Goal: Entertainment & Leisure: Browse casually

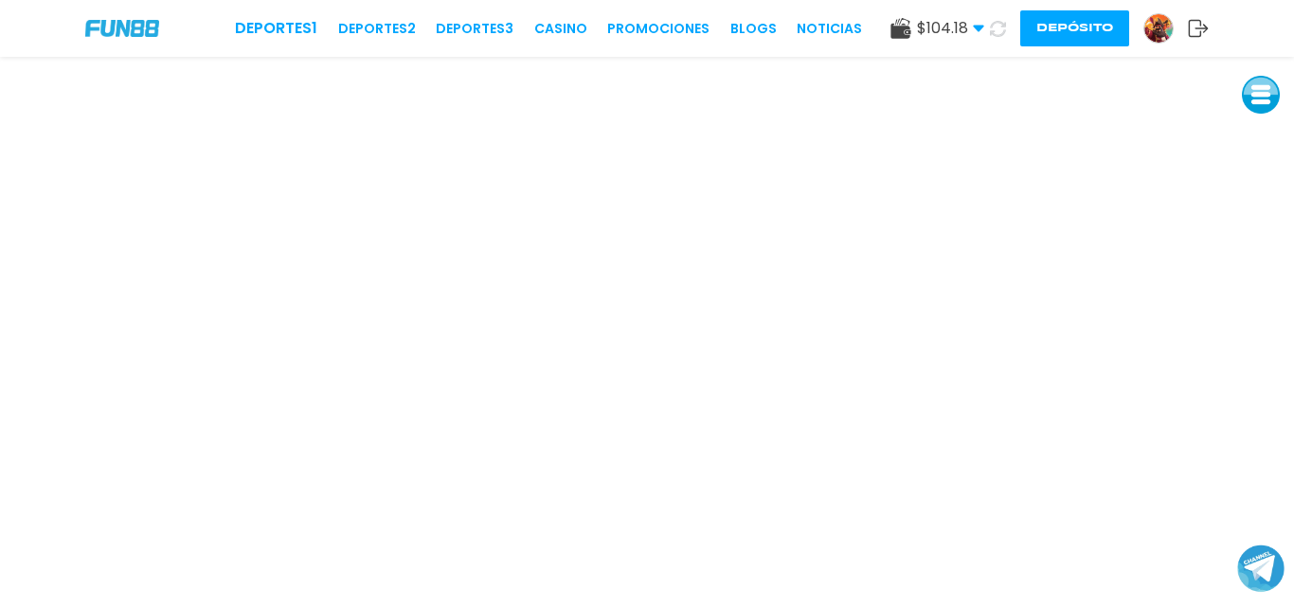
click at [132, 34] on img at bounding box center [122, 28] width 74 height 16
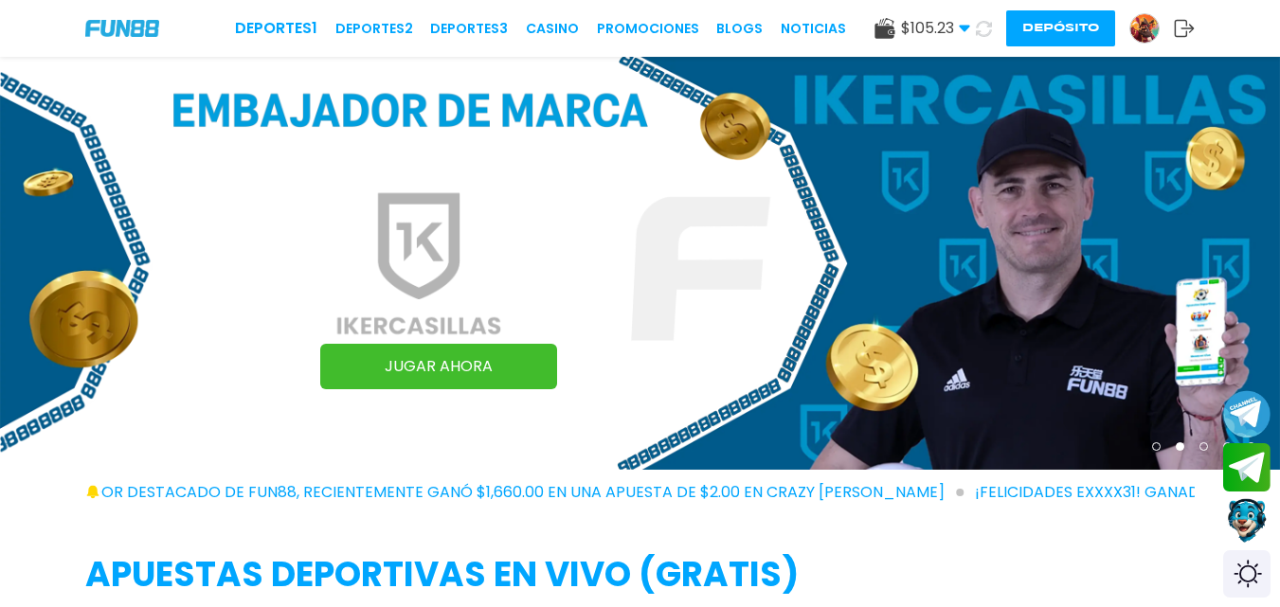
click at [983, 27] on icon at bounding box center [984, 29] width 16 height 16
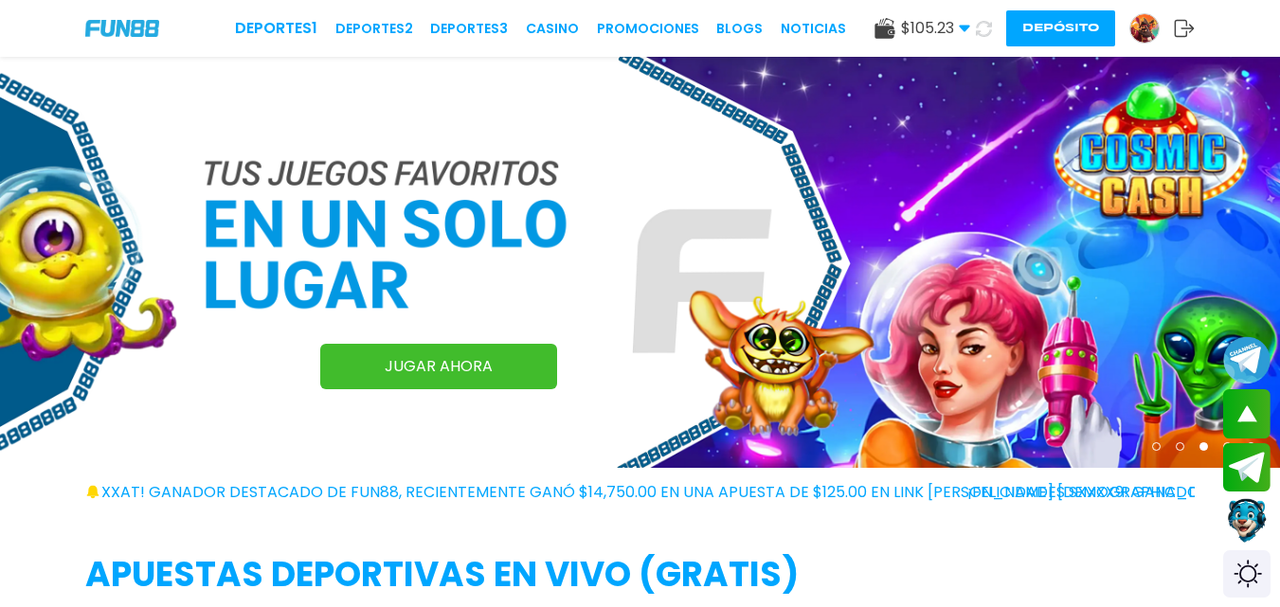
click at [414, 363] on link "JUGAR AHORA" at bounding box center [438, 366] width 237 height 45
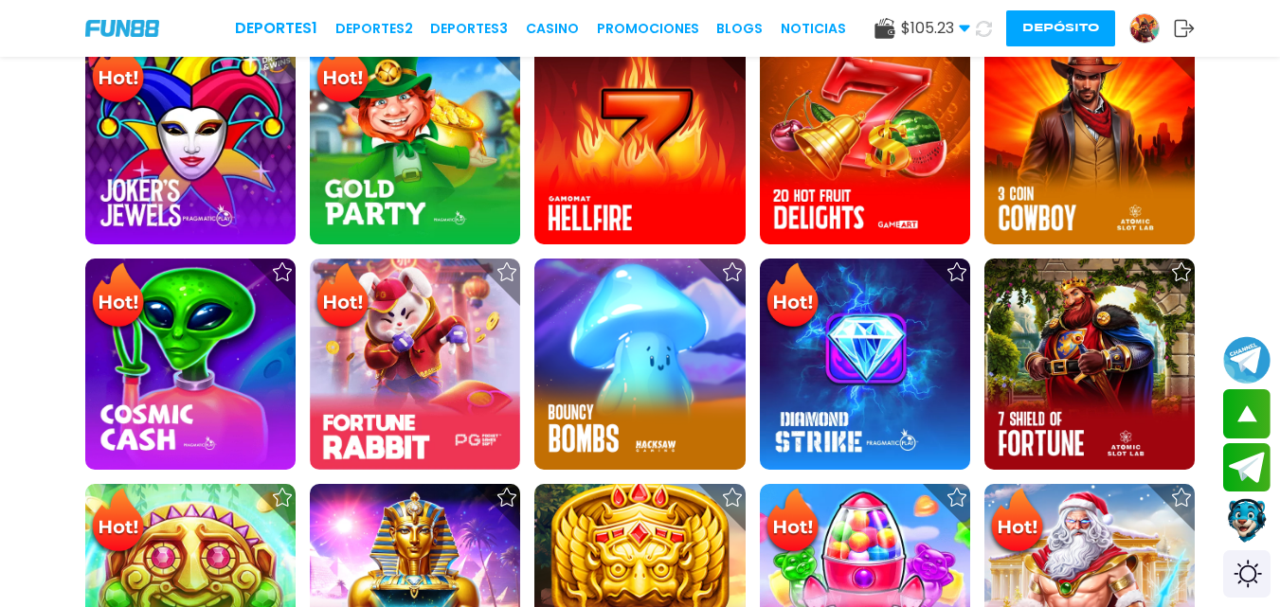
scroll to position [641, 0]
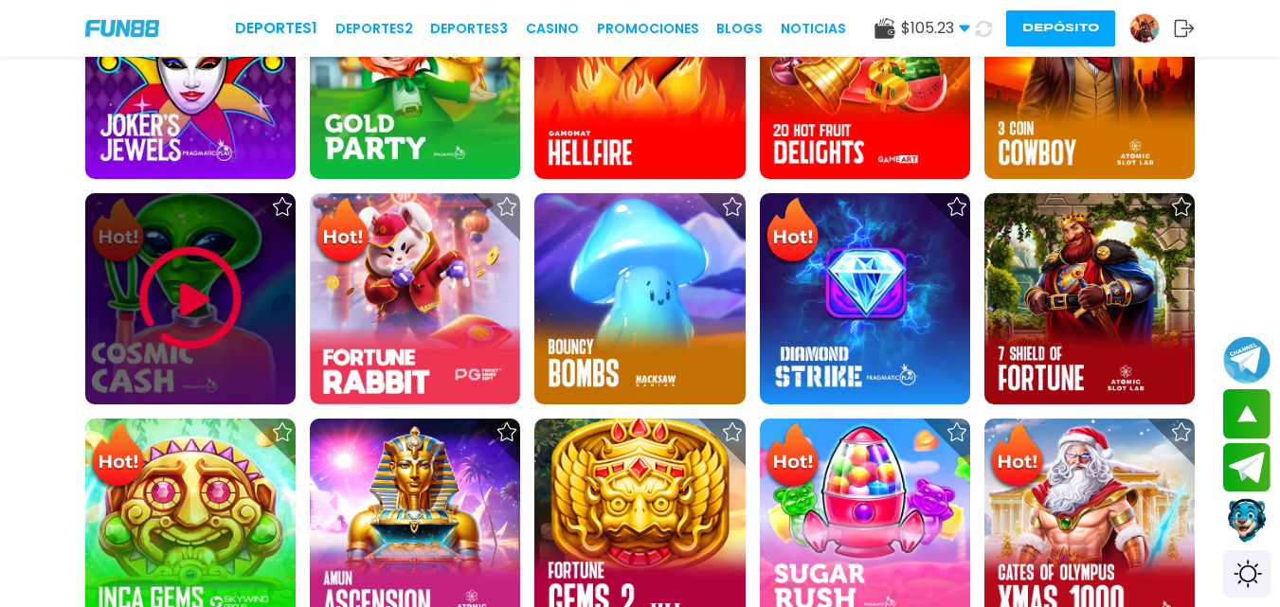
click at [172, 327] on img at bounding box center [191, 299] width 114 height 114
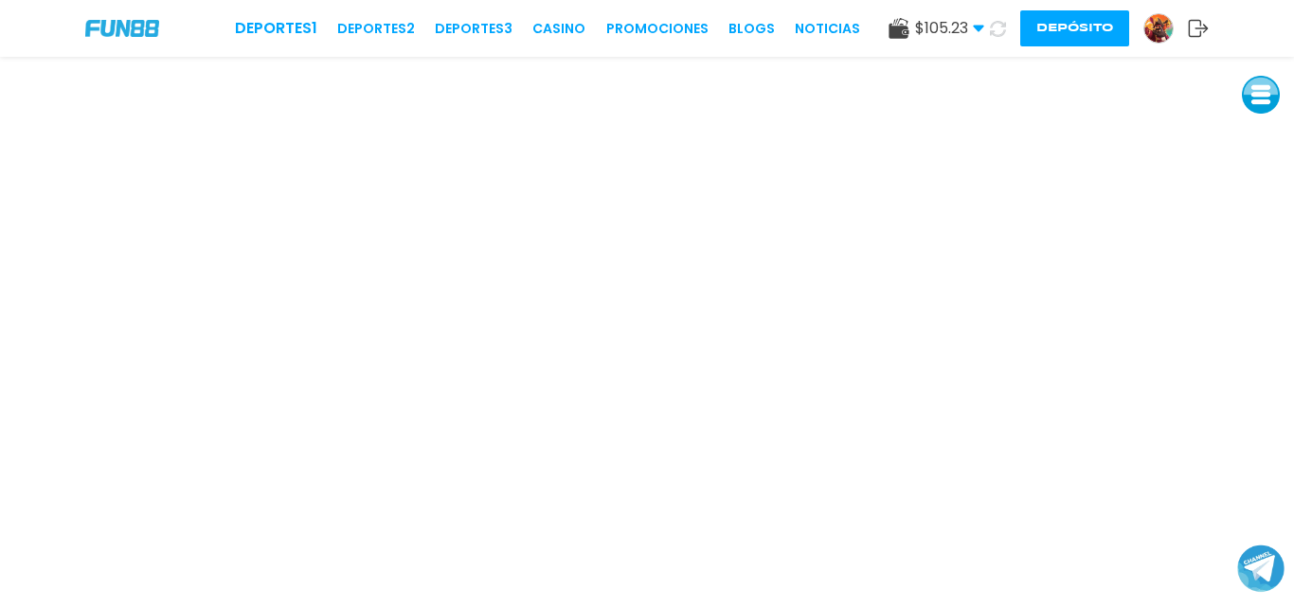
click at [1194, 34] on icon at bounding box center [1198, 28] width 21 height 19
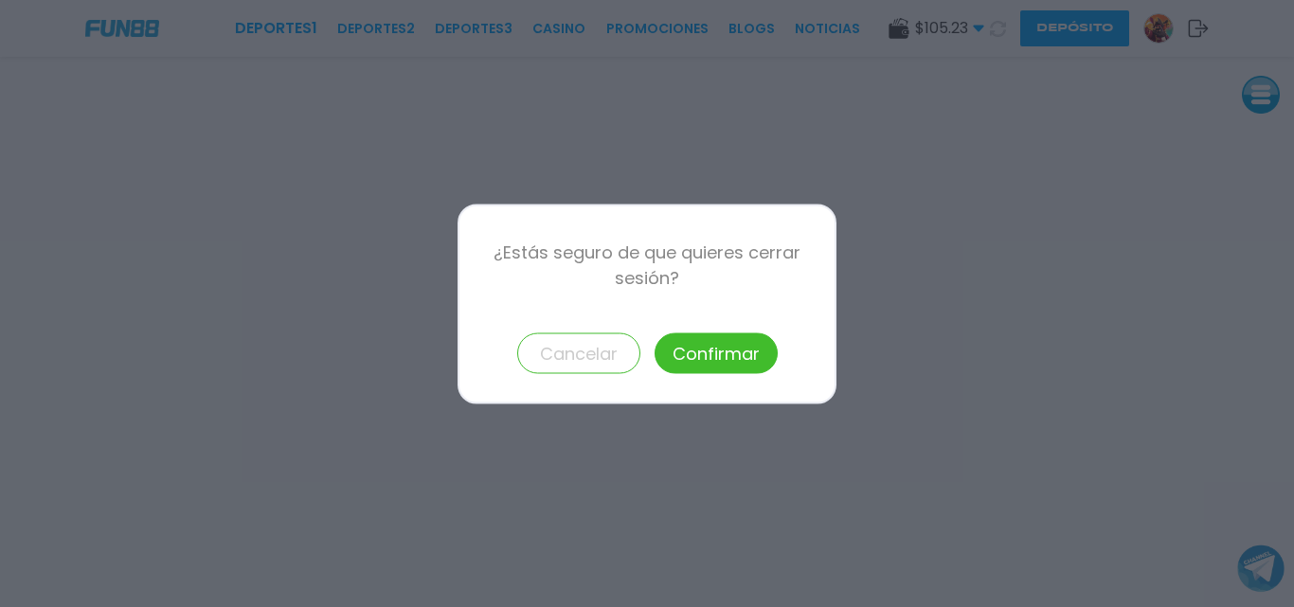
click at [758, 353] on button "Confirmar" at bounding box center [715, 352] width 123 height 41
